Goal: Information Seeking & Learning: Learn about a topic

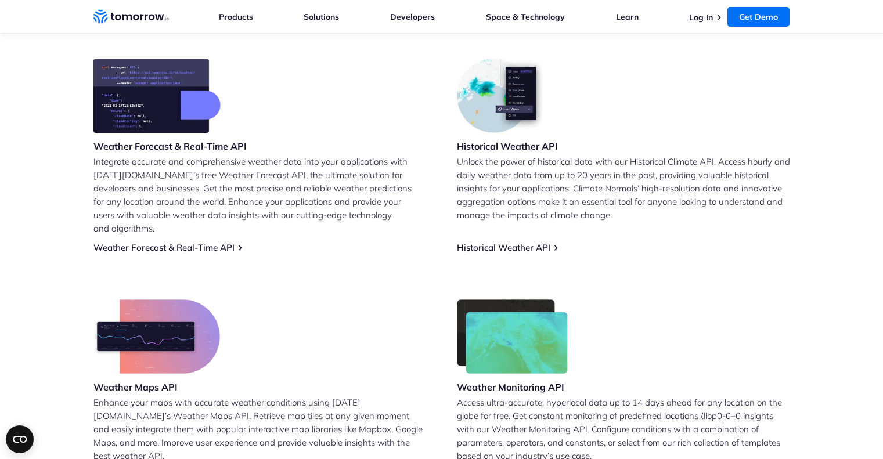
scroll to position [475, 0]
click at [496, 241] on link "Historical Weather API" at bounding box center [503, 246] width 93 height 11
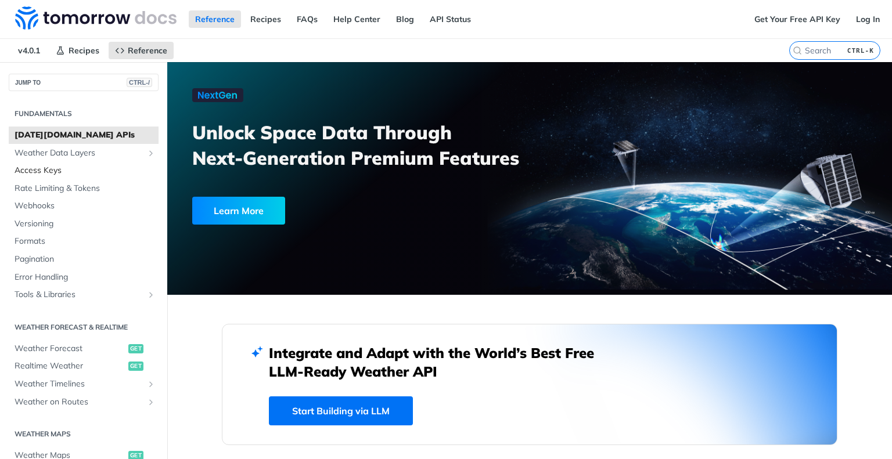
drag, startPoint x: 0, startPoint y: 0, endPoint x: 66, endPoint y: 170, distance: 182.0
click at [66, 170] on span "Access Keys" at bounding box center [85, 171] width 141 height 12
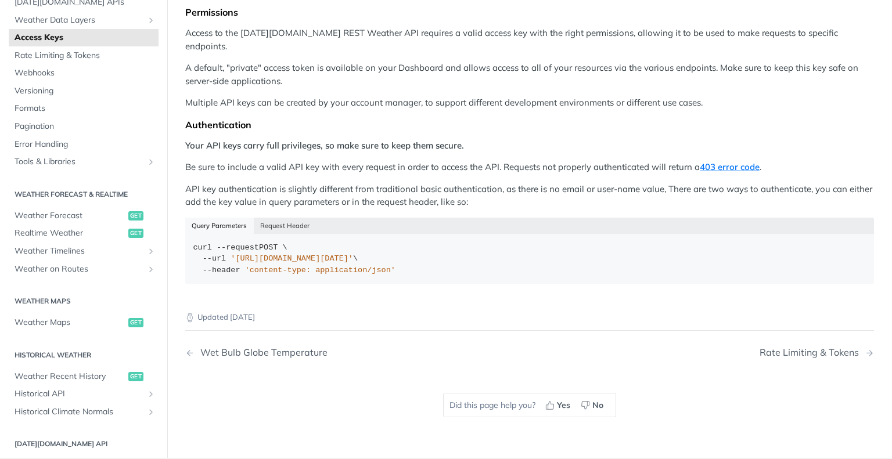
scroll to position [70, 0]
click at [81, 388] on span "Historical API" at bounding box center [79, 394] width 129 height 12
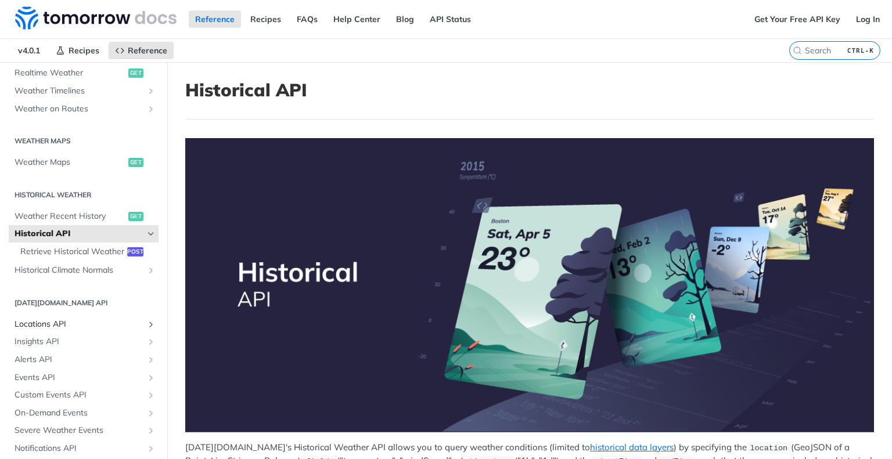
scroll to position [342, 0]
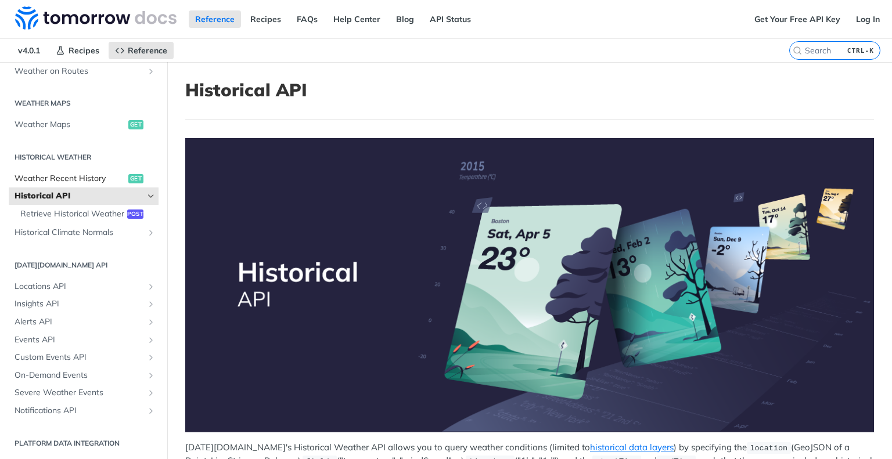
click at [68, 173] on span "Weather Recent History" at bounding box center [70, 179] width 111 height 12
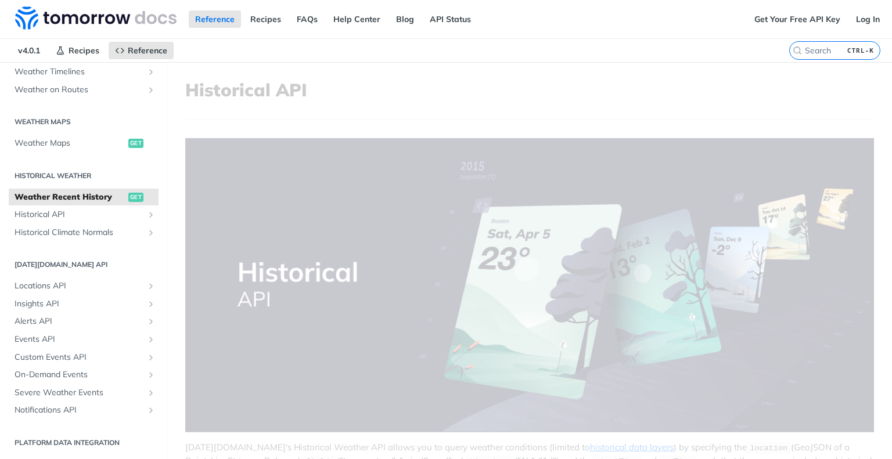
scroll to position [312, 0]
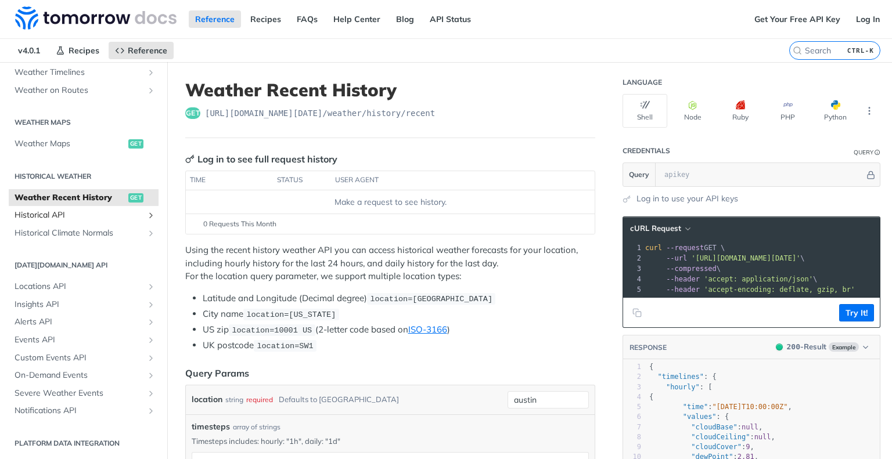
click at [86, 212] on span "Historical API" at bounding box center [79, 216] width 129 height 12
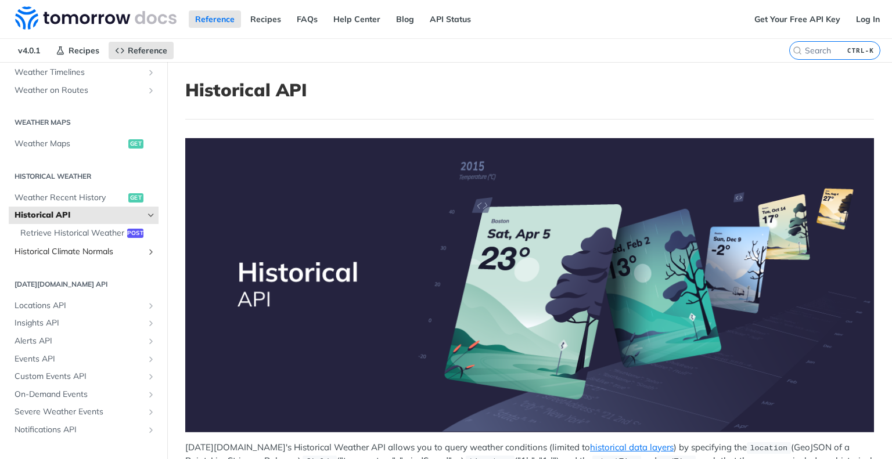
click at [116, 258] on span "Historical Climate Normals" at bounding box center [79, 252] width 129 height 12
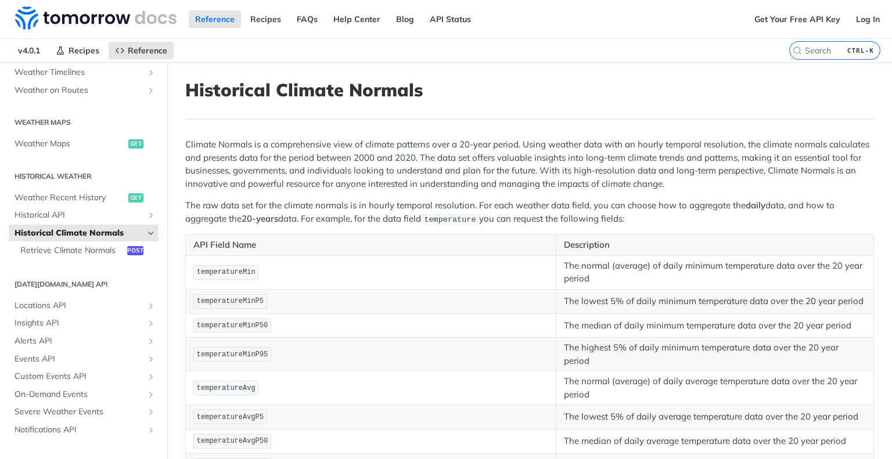
click at [773, 9] on div "Get Your Free API Key Log In" at bounding box center [820, 19] width 144 height 38
click at [773, 13] on link "Get Your Free API Key" at bounding box center [797, 18] width 99 height 17
